Goal: Navigation & Orientation: Find specific page/section

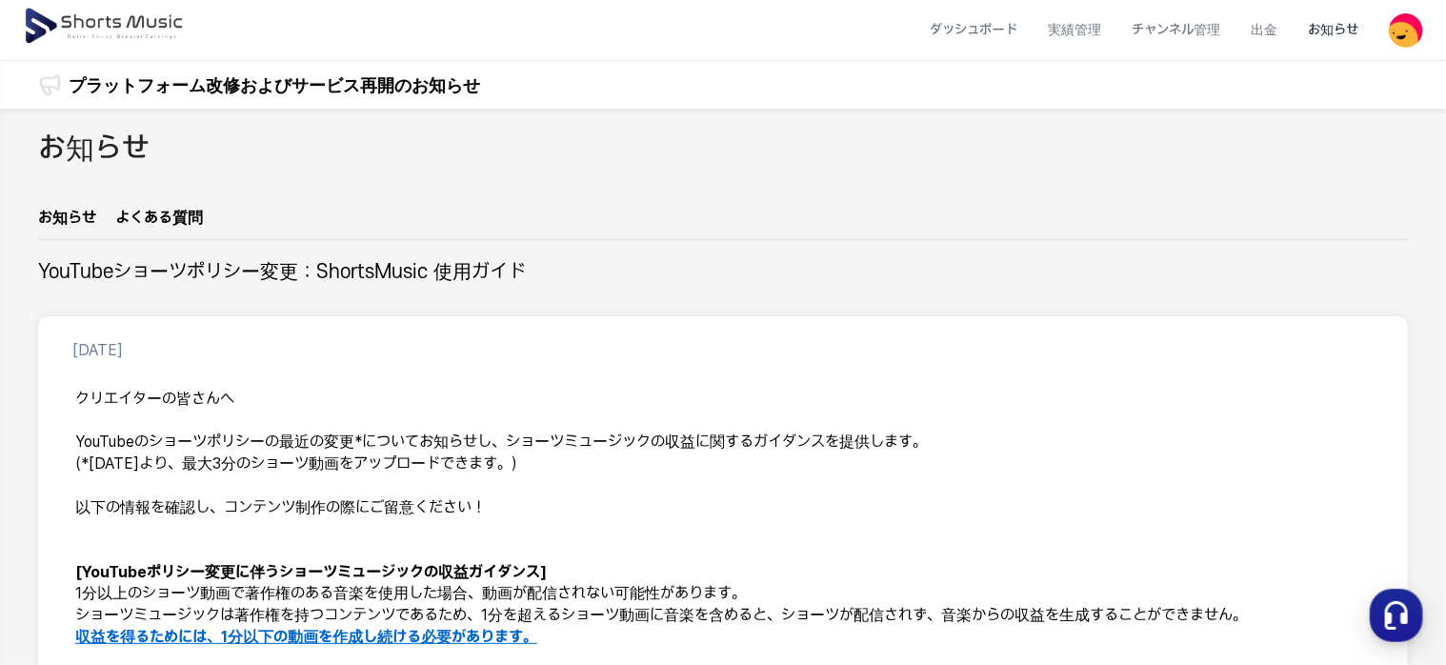
click at [113, 187] on div "お知らせ" at bounding box center [722, 167] width 1369 height 79
click at [99, 160] on h2 "お知らせ" at bounding box center [93, 149] width 111 height 43
click at [1022, 23] on li "ダッシュボード" at bounding box center [973, 30] width 118 height 50
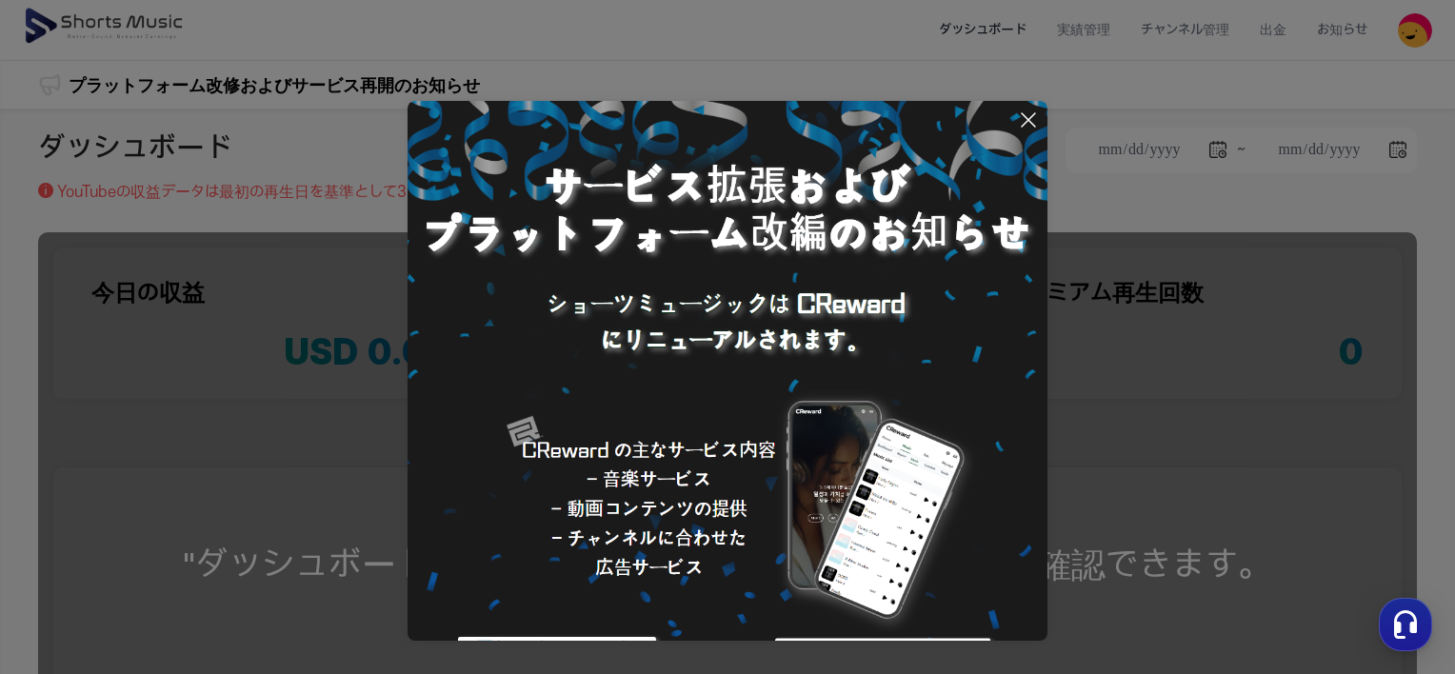
click at [1024, 123] on icon at bounding box center [1028, 120] width 23 height 23
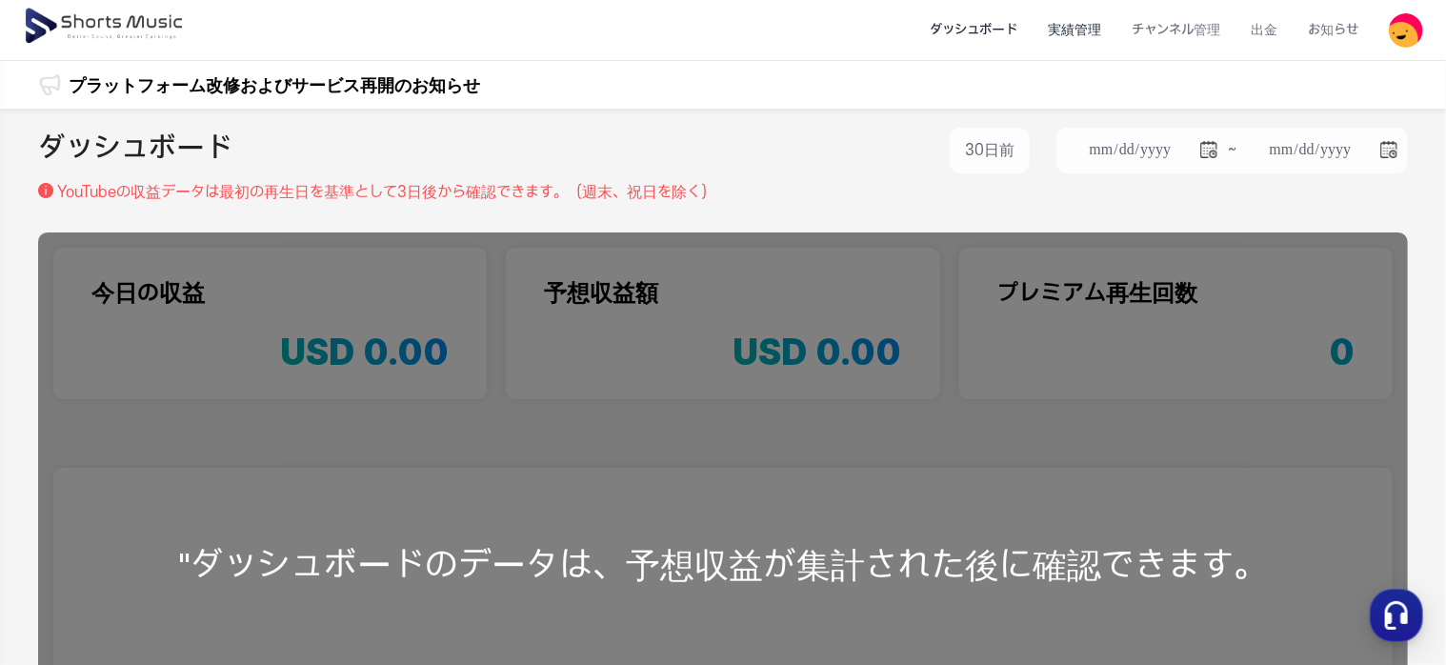
click at [1086, 32] on li "実績管理" at bounding box center [1074, 30] width 84 height 50
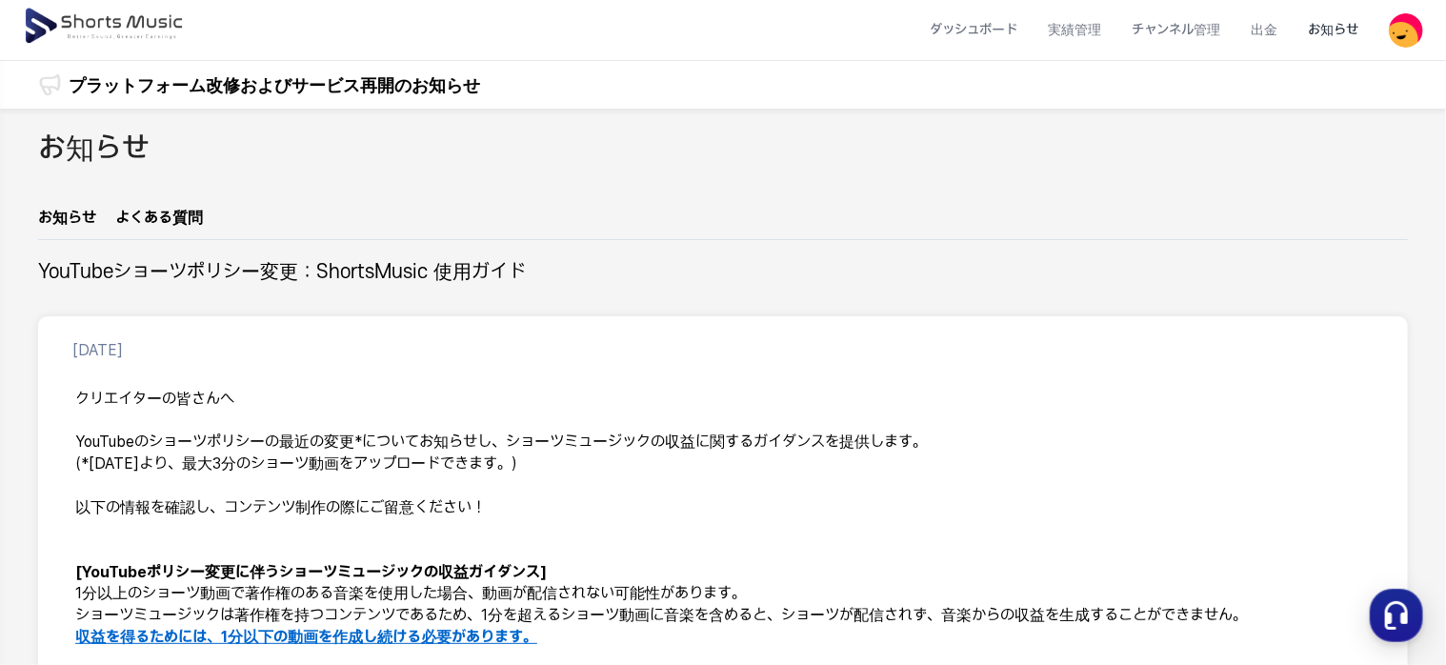
click at [1402, 30] on img at bounding box center [1405, 30] width 34 height 34
click at [1314, 112] on link "マイページ" at bounding box center [1339, 112] width 152 height 34
click at [1420, 41] on img at bounding box center [1405, 30] width 34 height 34
click at [1330, 77] on link "お知らせ" at bounding box center [1339, 78] width 152 height 34
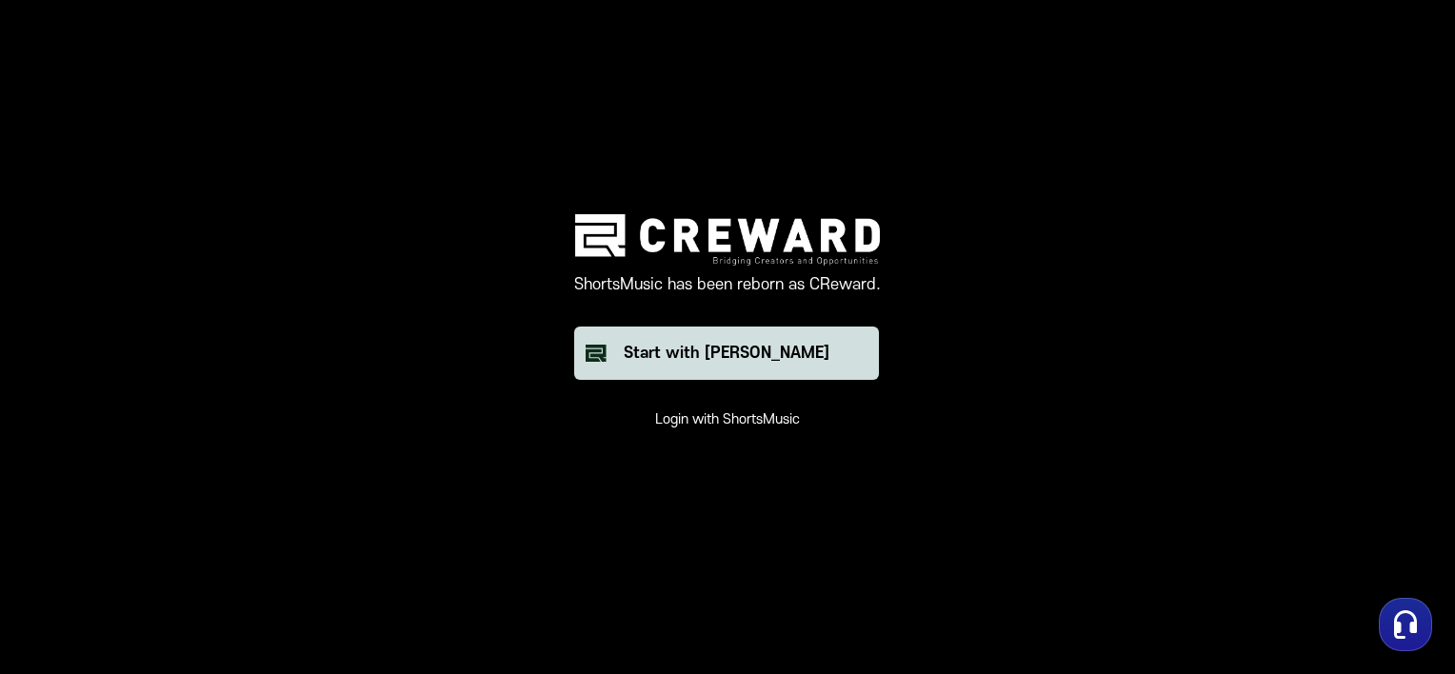
click at [739, 363] on div "Start with [PERSON_NAME]" at bounding box center [727, 353] width 206 height 23
